Goal: Transaction & Acquisition: Download file/media

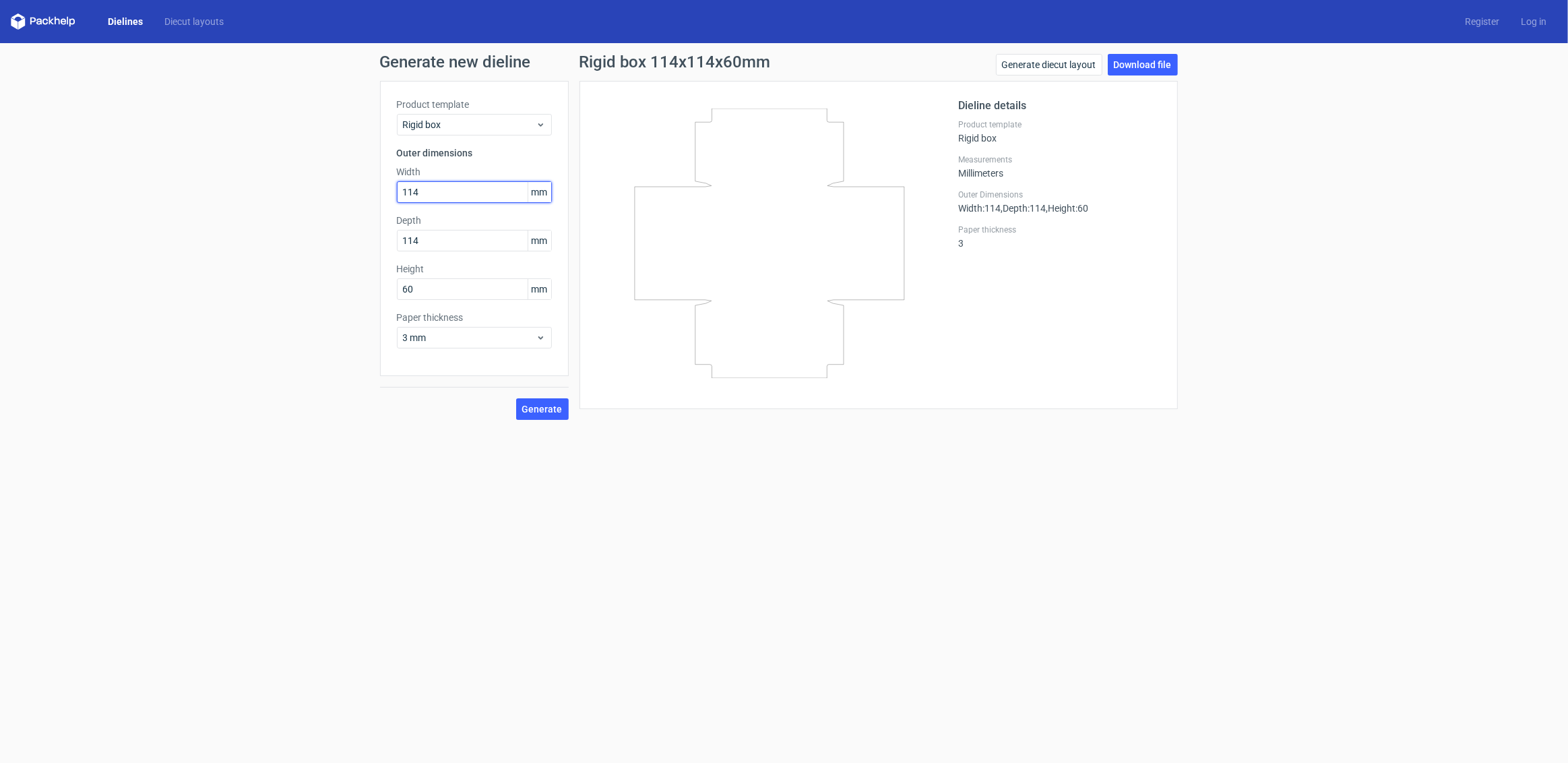
drag, startPoint x: 455, startPoint y: 186, endPoint x: 148, endPoint y: 108, distance: 316.8
click at [148, 108] on div "Generate new dieline Product template Rigid box Outer dimensions Width 114 mm D…" at bounding box center [784, 237] width 1568 height 387
drag, startPoint x: 435, startPoint y: 188, endPoint x: 346, endPoint y: 198, distance: 89.6
click at [346, 198] on div "Generate new dieline Product template Rigid box Outer dimensions Width 114 mm D…" at bounding box center [784, 237] width 1568 height 387
click at [414, 197] on input "114" at bounding box center [474, 192] width 155 height 22
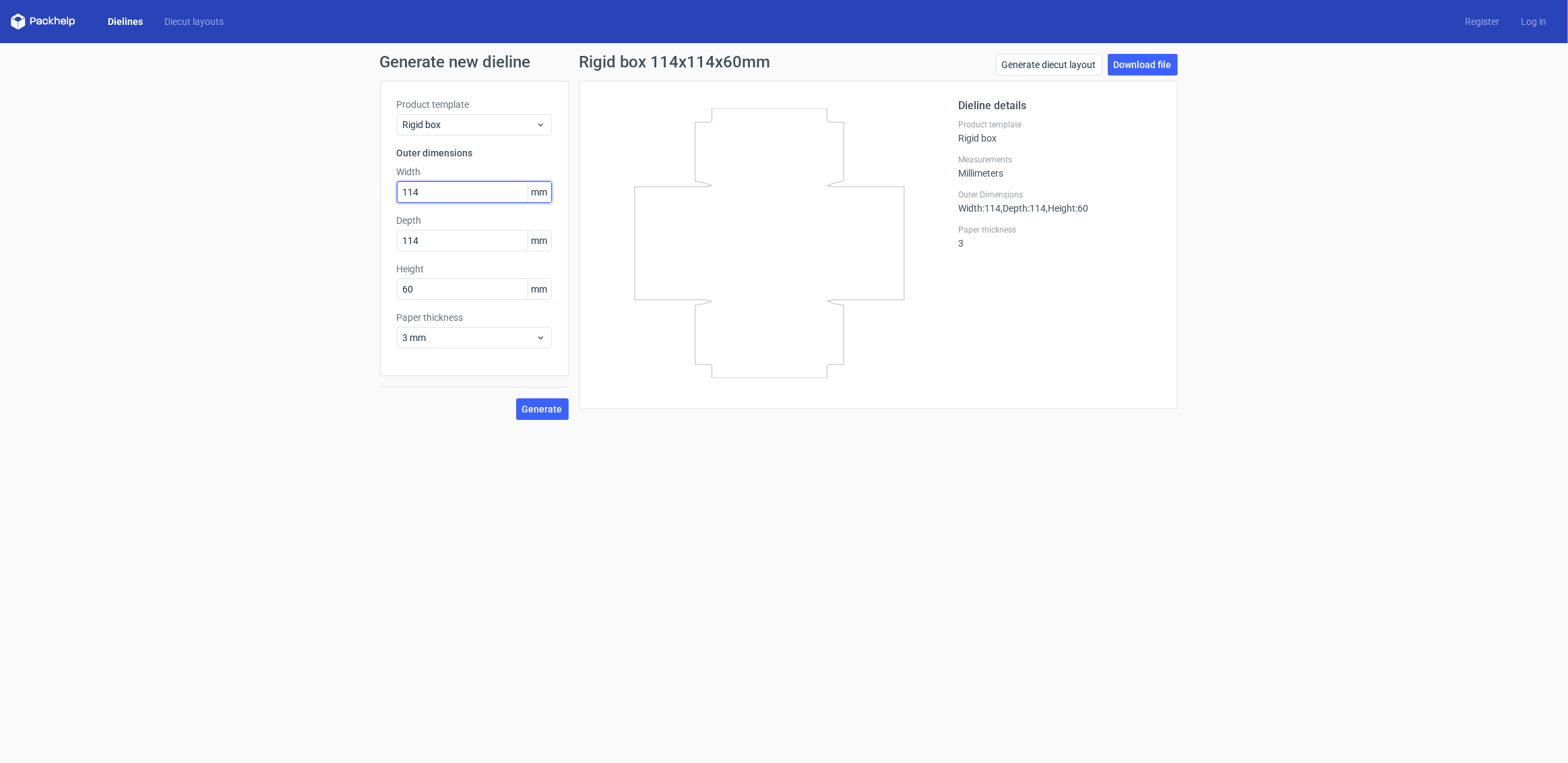
click at [414, 197] on input "114" at bounding box center [474, 192] width 155 height 22
type input "350"
type input "250"
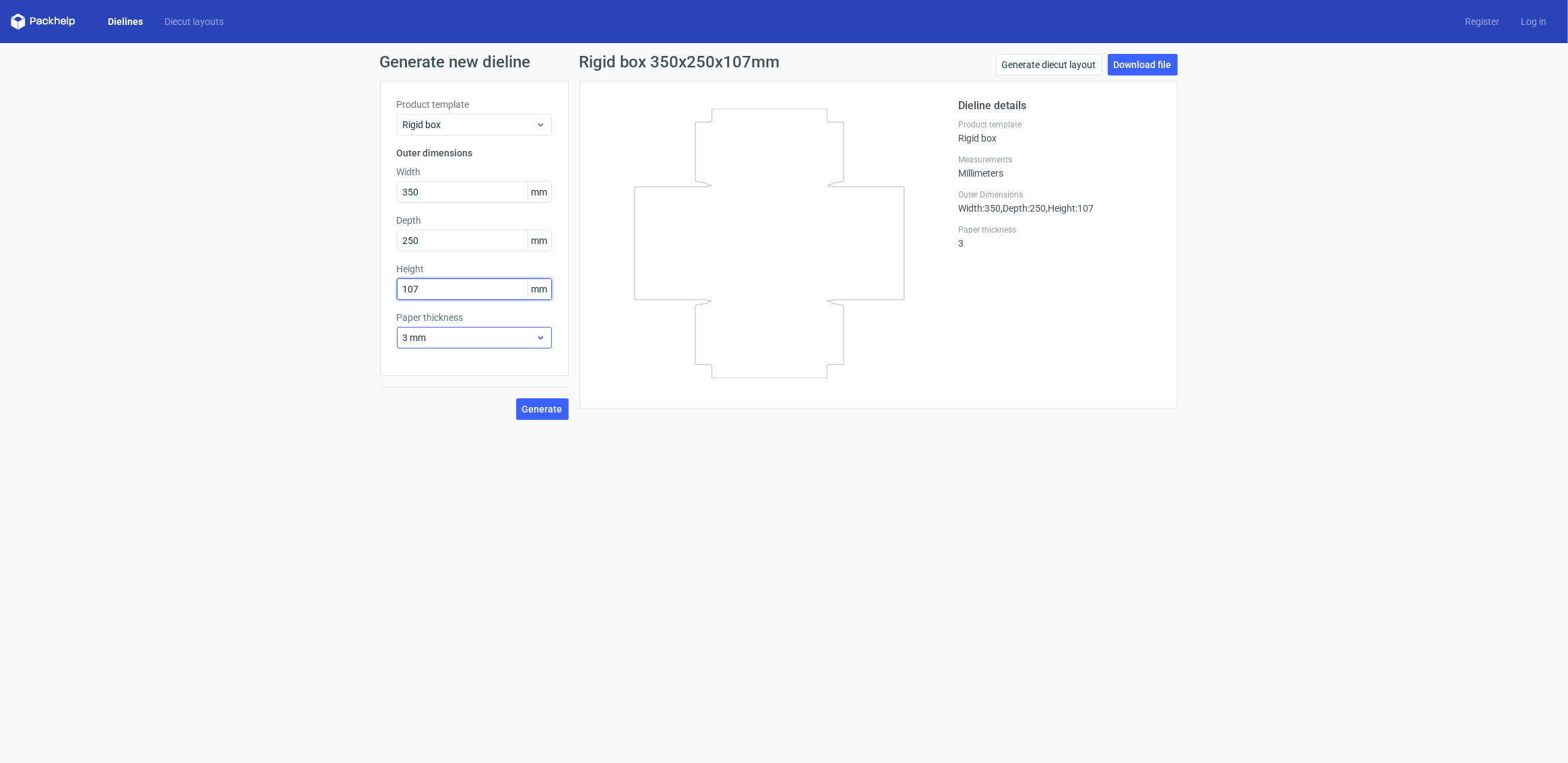
type input "107"
click at [500, 329] on div "3 mm" at bounding box center [474, 338] width 155 height 22
click at [428, 472] on div "4 mm" at bounding box center [473, 475] width 144 height 22
click at [411, 338] on span "4 mm" at bounding box center [469, 337] width 132 height 13
click at [407, 337] on span "4 mm" at bounding box center [469, 337] width 132 height 13
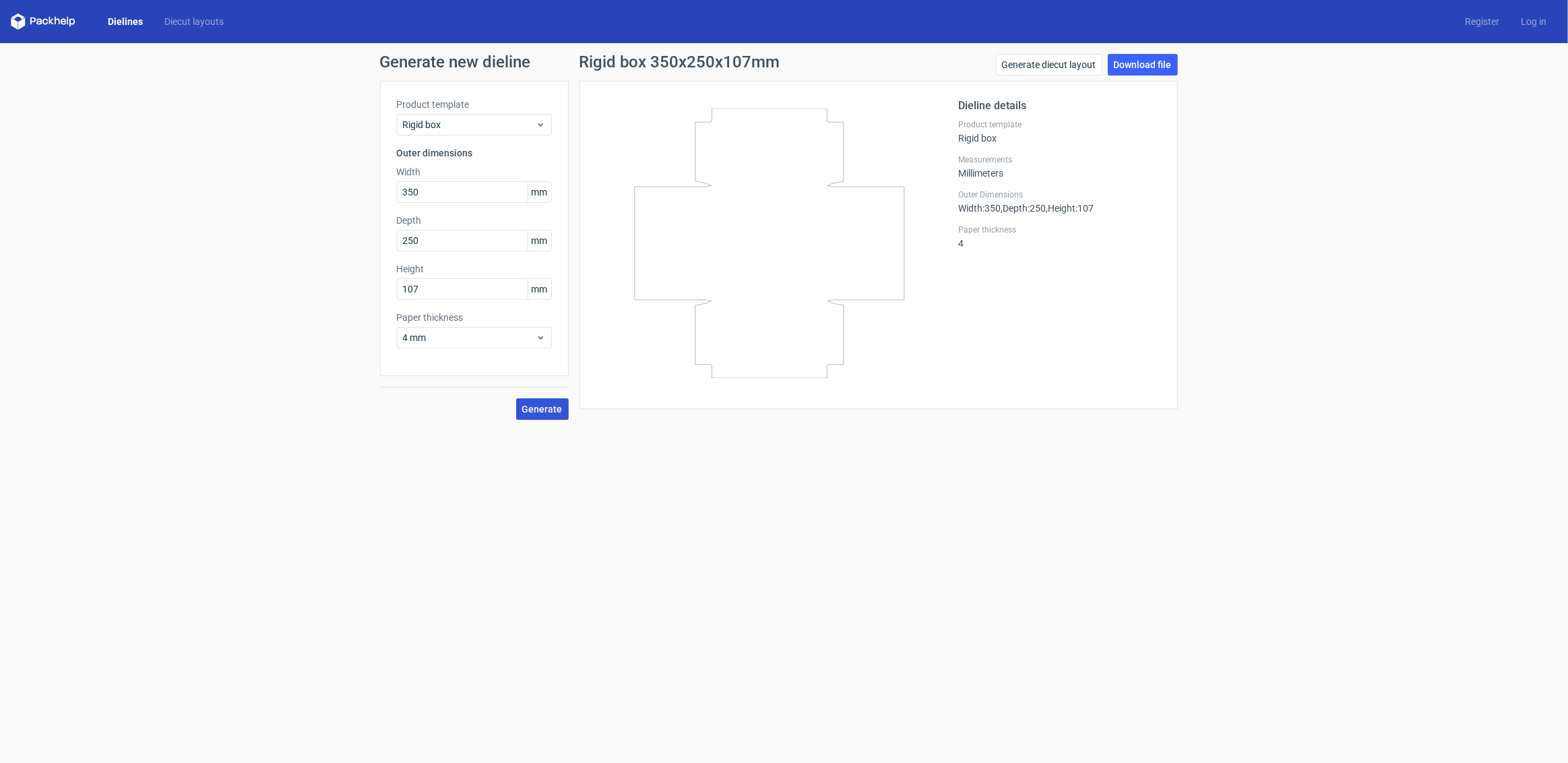
click at [537, 407] on span "Generate" at bounding box center [542, 409] width 40 height 9
click at [1140, 57] on link "Download file" at bounding box center [1143, 65] width 70 height 22
drag, startPoint x: 443, startPoint y: 191, endPoint x: 328, endPoint y: 174, distance: 116.2
click at [328, 174] on div "Generate new dieline Product template Rigid box Outer dimensions Width 350 mm D…" at bounding box center [784, 237] width 1568 height 387
click at [325, 174] on div "Generate new dieline Product template Rigid box Outer dimensions Width 350 mm D…" at bounding box center [784, 237] width 1568 height 387
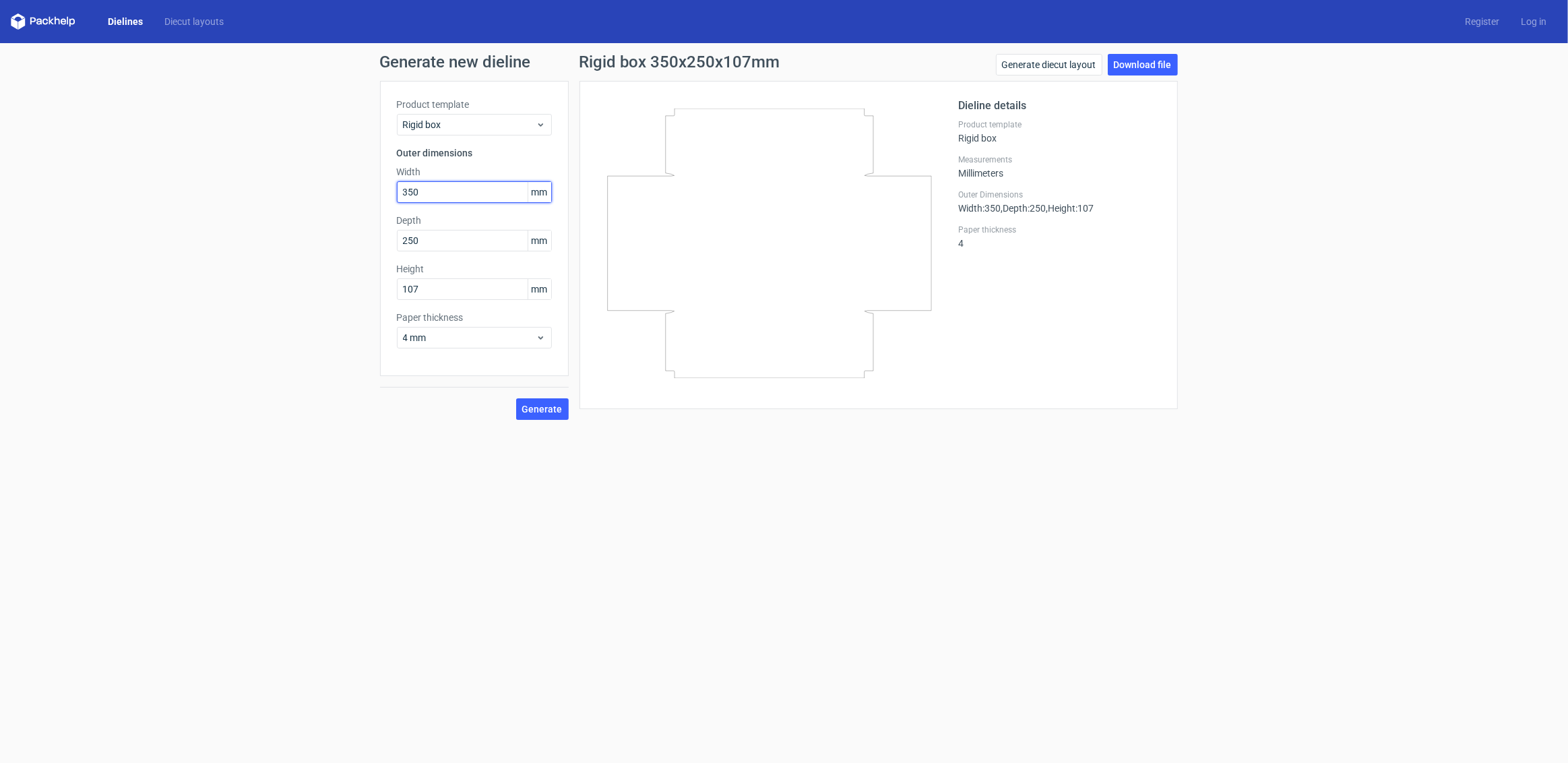
drag, startPoint x: 442, startPoint y: 189, endPoint x: 322, endPoint y: 164, distance: 122.6
click at [322, 164] on div "Generate new dieline Product template Rigid box Outer dimensions Width 350 mm D…" at bounding box center [784, 237] width 1568 height 387
type input "345"
drag, startPoint x: 376, startPoint y: 231, endPoint x: 277, endPoint y: 215, distance: 100.3
click at [277, 215] on div "Generate new dieline Product template Rigid box Outer dimensions Width 345 mm D…" at bounding box center [784, 237] width 1568 height 387
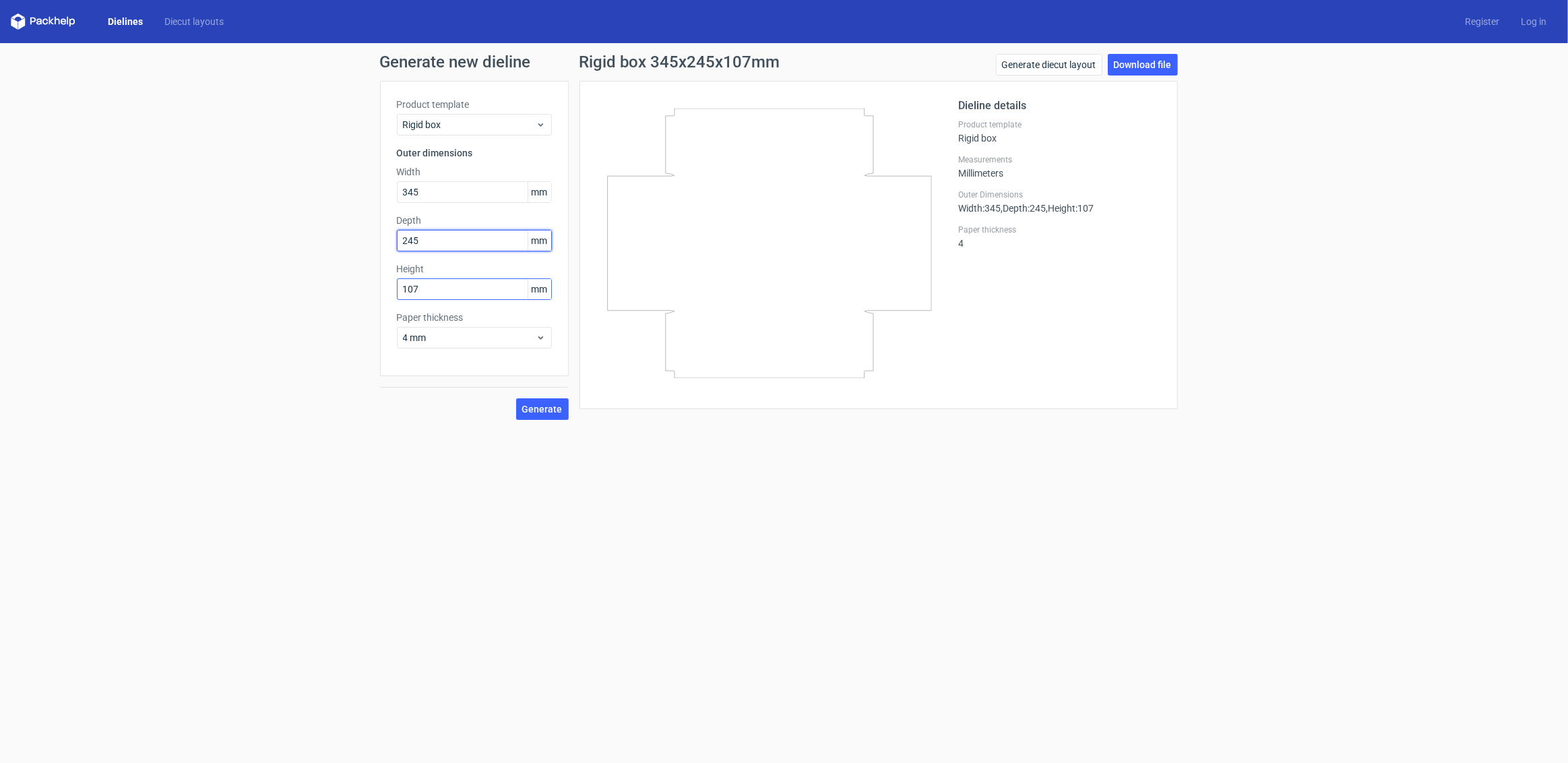
type input "245"
drag, startPoint x: 417, startPoint y: 283, endPoint x: 287, endPoint y: 256, distance: 132.8
click at [287, 256] on div "Generate new dieline Product template Rigid box Outer dimensions Width 345 mm D…" at bounding box center [784, 237] width 1568 height 387
type input "104"
click at [532, 404] on span "Generate" at bounding box center [542, 409] width 40 height 9
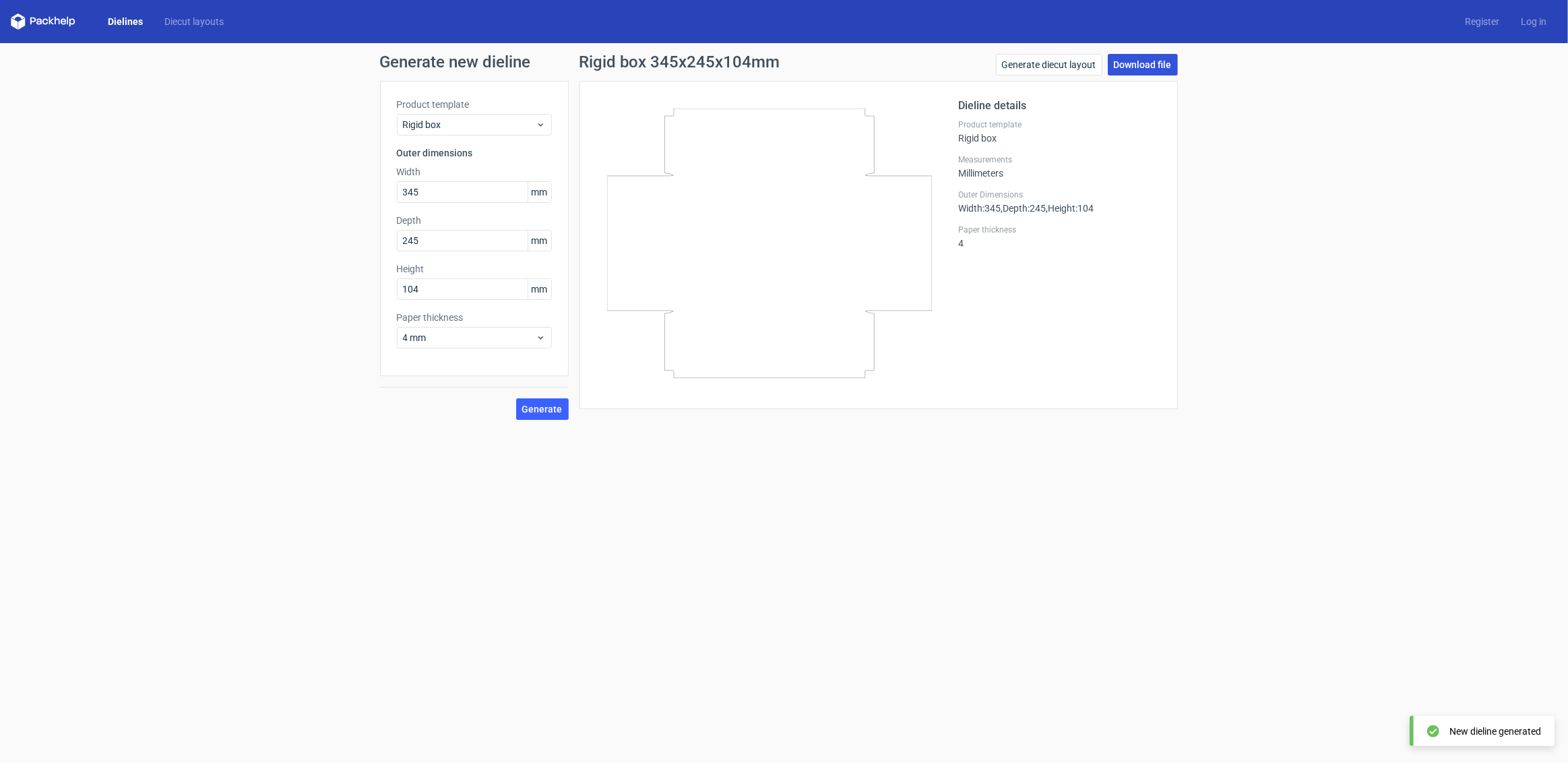
click at [1137, 60] on link "Download file" at bounding box center [1143, 65] width 70 height 22
